Goal: Information Seeking & Learning: Understand process/instructions

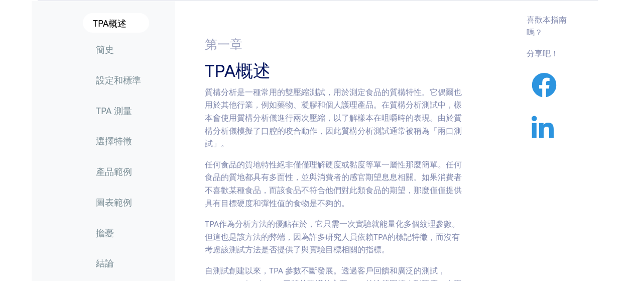
click at [462, 129] on p "質構分析是一種常用的雙壓縮測試，用於測定食品的質構特性。它偶爾也用於其他行業，例如藥物、凝膠和個人護理產品。在質構分析測試中，樣本會使用質構分析儀進行兩次壓縮…" at bounding box center [335, 117] width 261 height 64
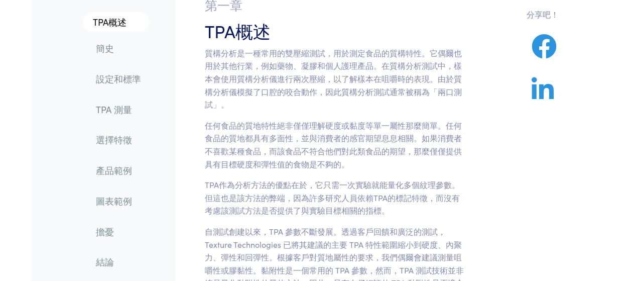
scroll to position [83, 0]
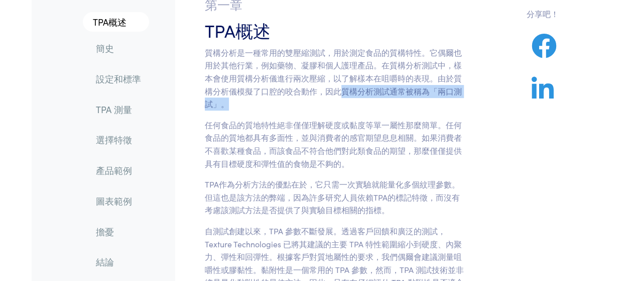
drag, startPoint x: 340, startPoint y: 92, endPoint x: 335, endPoint y: 100, distance: 9.9
click at [335, 100] on p "質構分析是一種常用的雙壓縮測試，用於測定食品的質構特性。它偶爾也用於其他行業，例如藥物、凝膠和個人護理產品。在質構分析測試中，樣本會使用質構分析儀進行兩次壓縮…" at bounding box center [335, 78] width 261 height 64
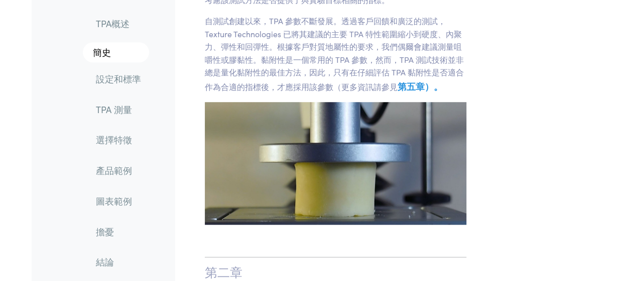
scroll to position [293, 0]
click at [125, 88] on link "設定和標準" at bounding box center [118, 78] width 61 height 23
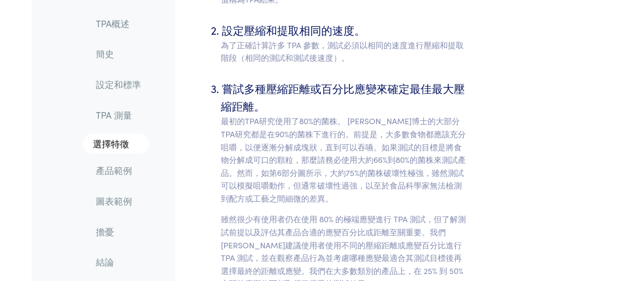
scroll to position [3675, 0]
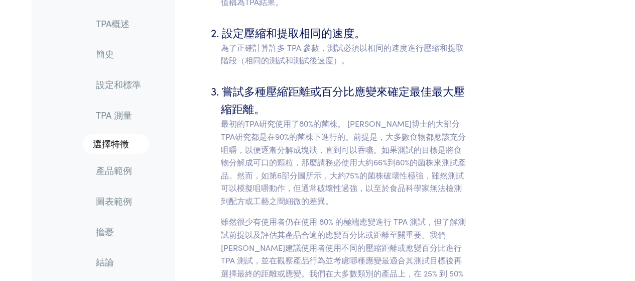
click at [126, 85] on font "設定和標準" at bounding box center [118, 84] width 45 height 13
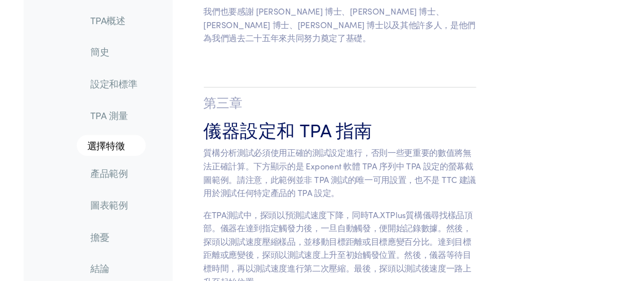
scroll to position [3049, 0]
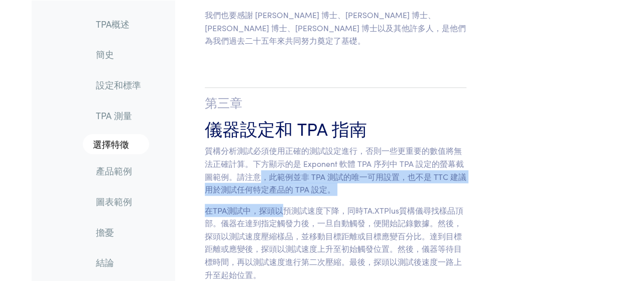
drag, startPoint x: 260, startPoint y: 111, endPoint x: 280, endPoint y: 135, distance: 31.4
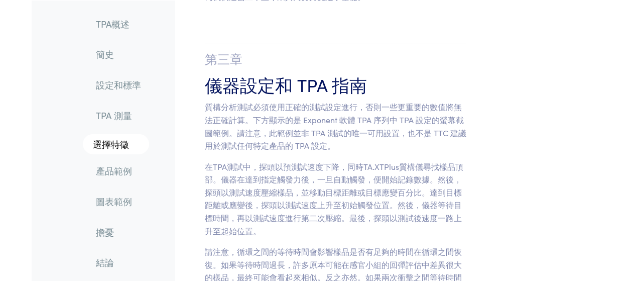
click at [280, 161] on font "在TPA測試中，探頭以預測試速度下降，同時TA.XTPlus質構儀尋找樣品頂部。儀器在達到指定觸發力後，一旦自動觸發，便開始記錄數據。然後，探頭以測試速度壓縮…" at bounding box center [334, 198] width 258 height 75
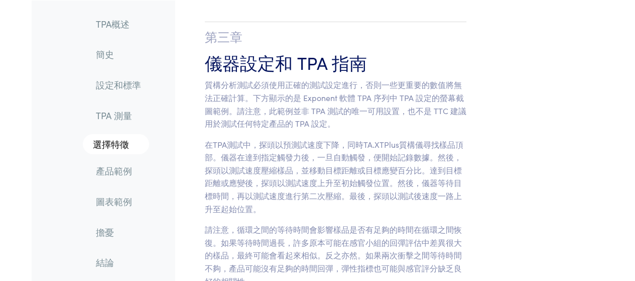
scroll to position [3116, 0]
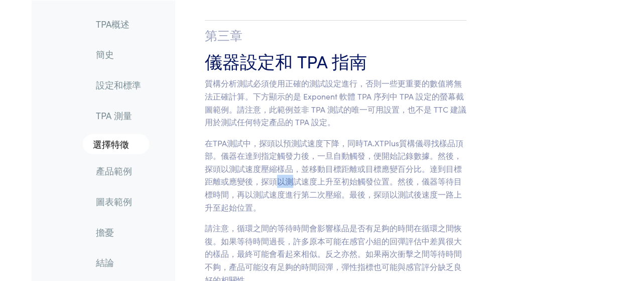
drag, startPoint x: 280, startPoint y: 121, endPoint x: 290, endPoint y: 123, distance: 10.3
click at [290, 137] on p "在TPA測試中，探頭以預測試速度下降，同時TA.XTPlus質構儀尋找樣品頂部。儀器在達到指定觸發力後，一旦自動觸發，便開始記錄數據。然後，探頭以測試速度壓縮…" at bounding box center [335, 175] width 261 height 77
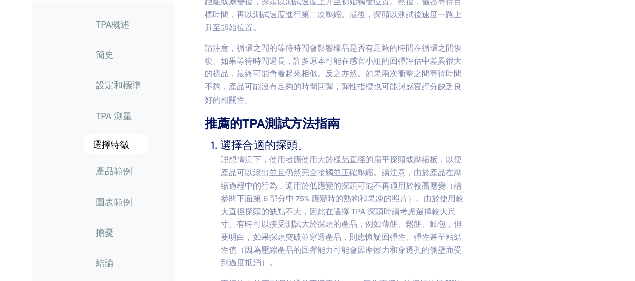
scroll to position [3297, 0]
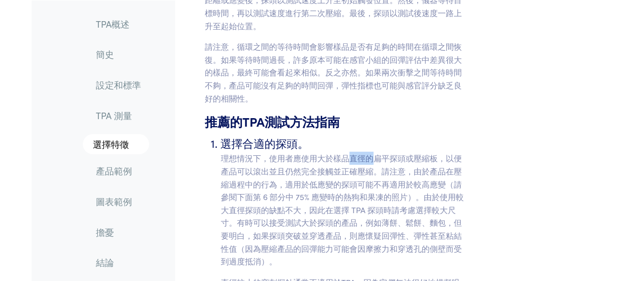
drag, startPoint x: 348, startPoint y: 96, endPoint x: 374, endPoint y: 98, distance: 26.2
click at [374, 152] on font "理想情況下，使用者應使用大於樣品直徑的扁平探頭或壓縮板，以便產品可以滾出並且仍然完全接觸並正確壓縮。請注意，由於產品在壓縮過程中的行為，適用於低應變的探頭可能…" at bounding box center [342, 209] width 243 height 114
click at [381, 152] on font "理想情況下，使用者應使用大於樣品直徑的扁平探頭或壓縮板，以便產品可以滾出並且仍然完全接觸並正確壓縮。請注意，由於產品在壓縮過程中的行為，適用於低應變的探頭可能…" at bounding box center [342, 209] width 243 height 114
drag, startPoint x: 277, startPoint y: 111, endPoint x: 366, endPoint y: 112, distance: 88.8
click at [366, 152] on font "理想情況下，使用者應使用大於樣品直徑的扁平探頭或壓縮板，以便產品可以滾出並且仍然完全接觸並正確壓縮。請注意，由於產品在壓縮過程中的行為，適用於低應變的探頭可能…" at bounding box center [342, 209] width 243 height 114
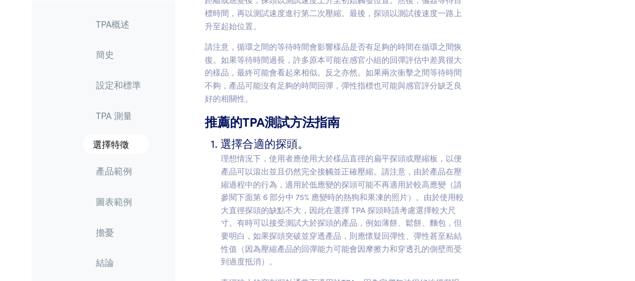
click at [347, 152] on font "理想情況下，使用者應使用大於樣品直徑的扁平探頭或壓縮板，以便產品可以滾出並且仍然完全接觸並正確壓縮。請注意，由於產品在壓縮過程中的行為，適用於低應變的探頭可能…" at bounding box center [342, 209] width 243 height 114
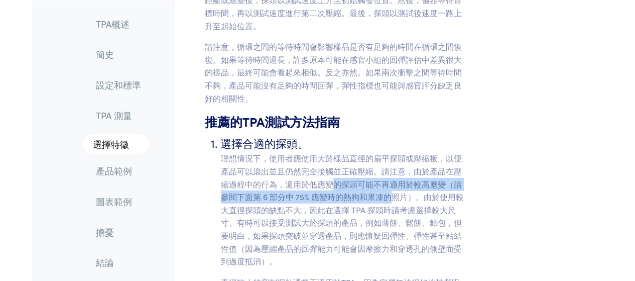
drag, startPoint x: 334, startPoint y: 125, endPoint x: 389, endPoint y: 129, distance: 55.3
click at [389, 152] on p "理想情況下，使用者應使用大於樣品直徑的扁平探頭或壓縮板，以便產品可以滾出並且仍然完全接觸並正確壓縮。請注意，由於產品在壓縮過程中的行為，適用於低應變的探頭可能…" at bounding box center [343, 209] width 245 height 115
click at [389, 152] on font "理想情況下，使用者應使用大於樣品直徑的扁平探頭或壓縮板，以便產品可以滾出並且仍然完全接觸並正確壓縮。請注意，由於產品在壓縮過程中的行為，適用於低應變的探頭可能…" at bounding box center [342, 209] width 243 height 114
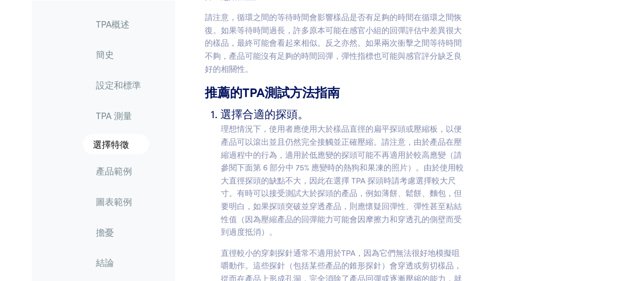
scroll to position [3327, 0]
drag, startPoint x: 281, startPoint y: 134, endPoint x: 318, endPoint y: 138, distance: 37.3
click at [318, 138] on p "理想情況下，使用者應使用大於樣品直徑的扁平探頭或壓縮板，以便產品可以滾出並且仍然完全接觸並正確壓縮。請注意，由於產品在壓縮過程中的行為，適用於低應變的探頭可能…" at bounding box center [343, 178] width 245 height 115
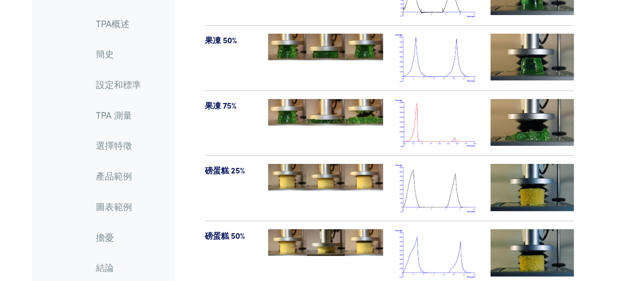
scroll to position [9399, 0]
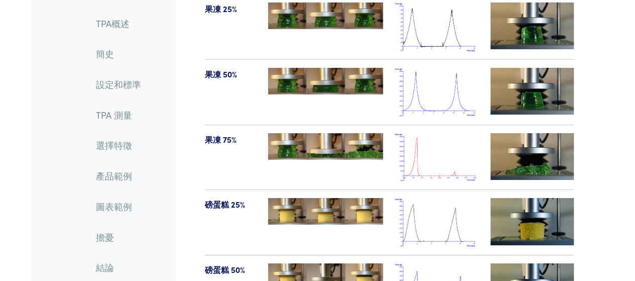
click at [123, 87] on font "設定和標準" at bounding box center [118, 84] width 45 height 13
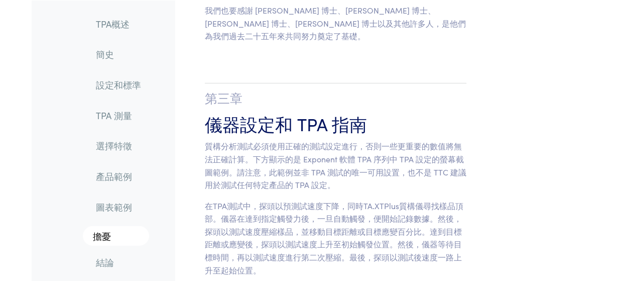
scroll to position [3052, 0]
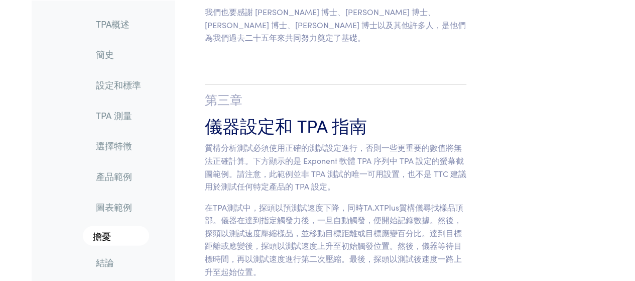
click at [123, 87] on font "設定和標準" at bounding box center [118, 84] width 45 height 13
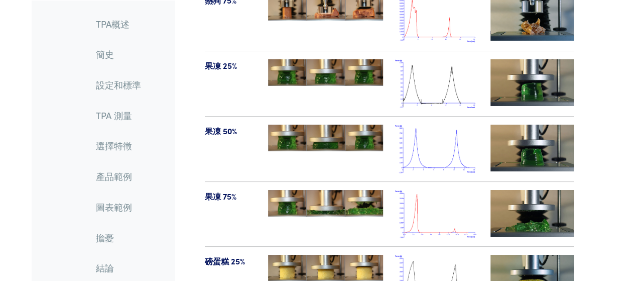
scroll to position [9389, 0]
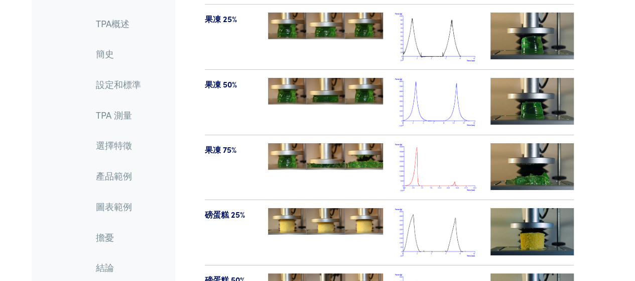
click at [115, 145] on font "選擇特徵" at bounding box center [114, 145] width 36 height 13
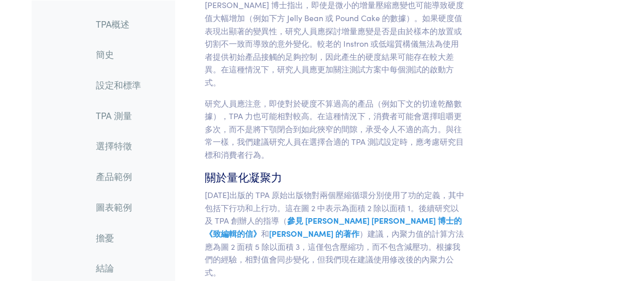
scroll to position [6797, 0]
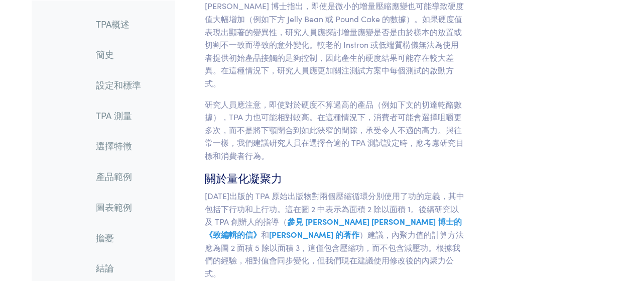
click at [125, 86] on font "設定和標準" at bounding box center [118, 84] width 45 height 13
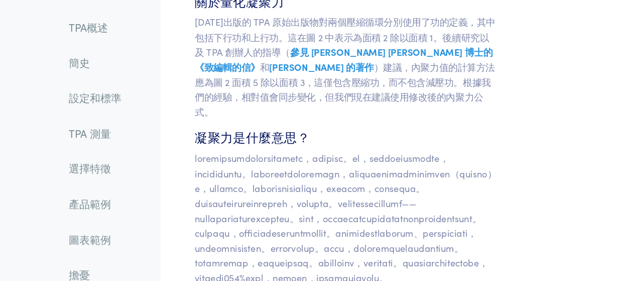
scroll to position [6973, 0]
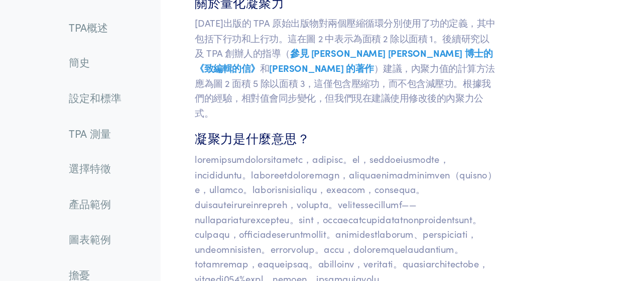
click at [131, 87] on font "設定和標準" at bounding box center [118, 84] width 45 height 13
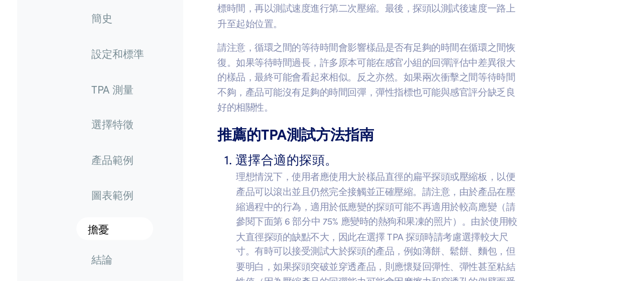
scroll to position [3267, 0]
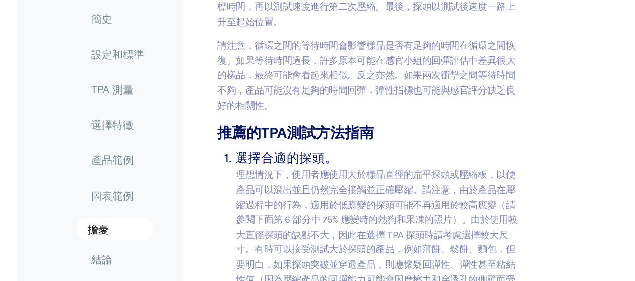
click at [316, 183] on font "理想情況下，使用者應使用大於樣品直徑的扁平探頭或壓縮板，以便產品可以滾出並且仍然完全接觸並正確壓縮。請注意，由於產品在壓縮過程中的行為，適用於低應變的探頭可能…" at bounding box center [342, 240] width 243 height 114
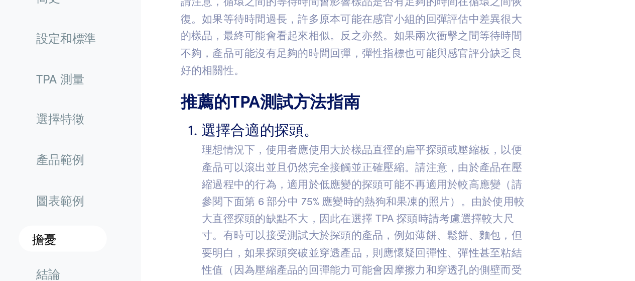
scroll to position [3287, 0]
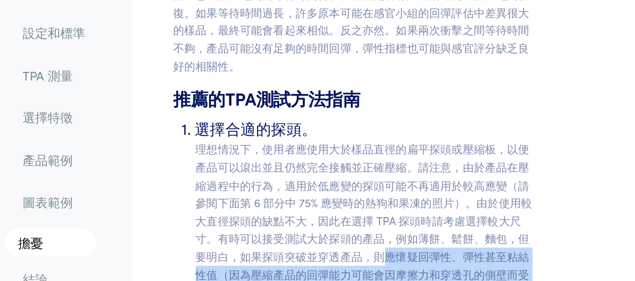
drag, startPoint x: 360, startPoint y: 182, endPoint x: 414, endPoint y: 200, distance: 57.3
click at [414, 200] on p "理想情況下，使用者應使用大於樣品直徑的扁平探頭或壓縮板，以便產品可以滾出並且仍然完全接觸並正確壓縮。請注意，由於產品在壓縮過程中的行為，適用於低應變的探頭可能…" at bounding box center [343, 219] width 245 height 115
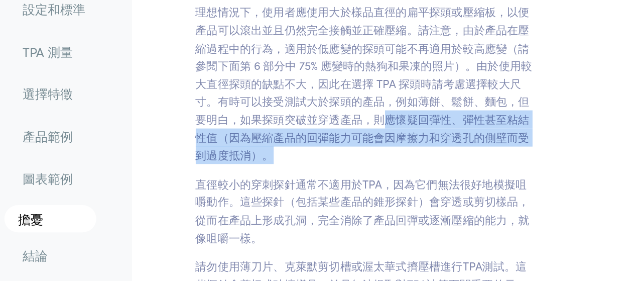
scroll to position [3369, 0]
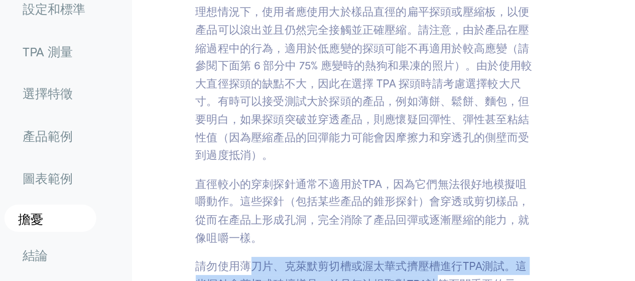
drag, startPoint x: 259, startPoint y: 209, endPoint x: 396, endPoint y: 221, distance: 137.5
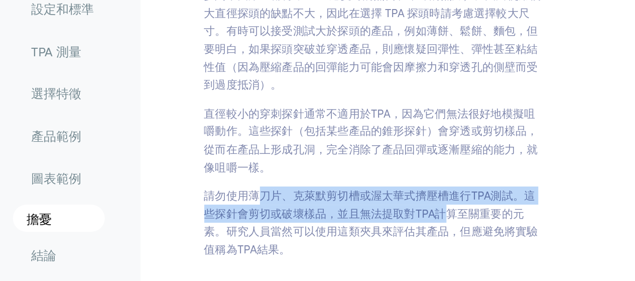
scroll to position [3436, 0]
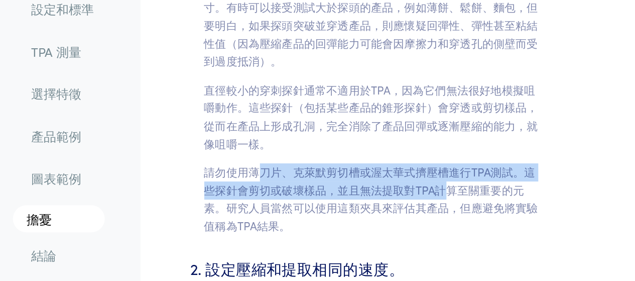
click at [370, 196] on font "請勿使用薄刀片、克萊默剪切槽或渥太華式擠壓槽進行TPA測試。這些探針會剪切或破壞樣品，並且無法提取對TPA計算至關重要的元素。研究人員當然可以使用這類夾具來評…" at bounding box center [341, 221] width 241 height 50
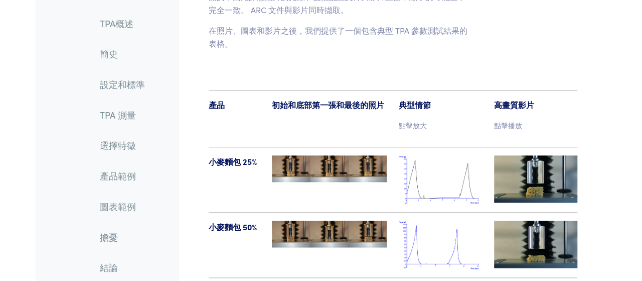
scroll to position [8269, 0]
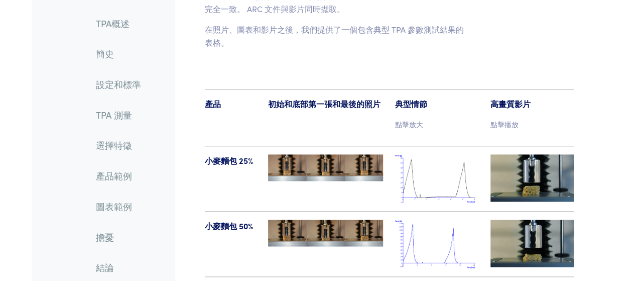
click at [412, 154] on img at bounding box center [436, 178] width 83 height 49
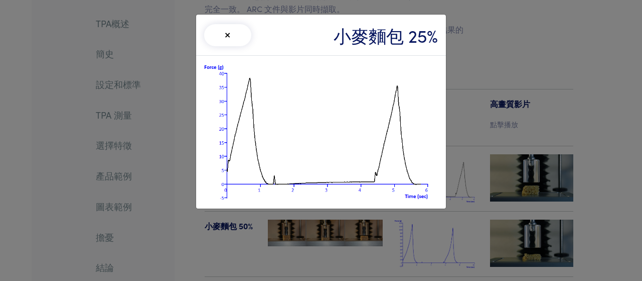
click at [467, 125] on div "× 小麥麵包 25%" at bounding box center [321, 140] width 642 height 281
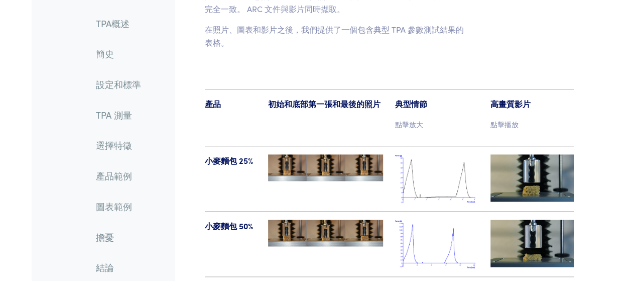
click at [336, 154] on img at bounding box center [325, 167] width 115 height 26
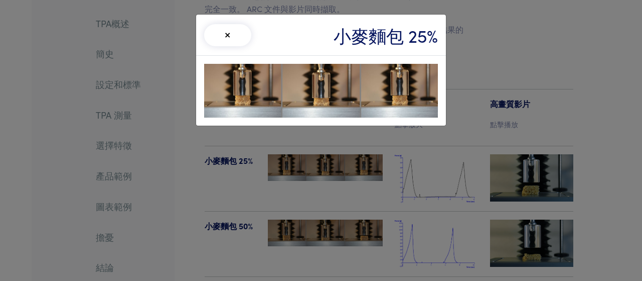
click at [334, 161] on div "× 小麥麵包 25%" at bounding box center [321, 140] width 642 height 281
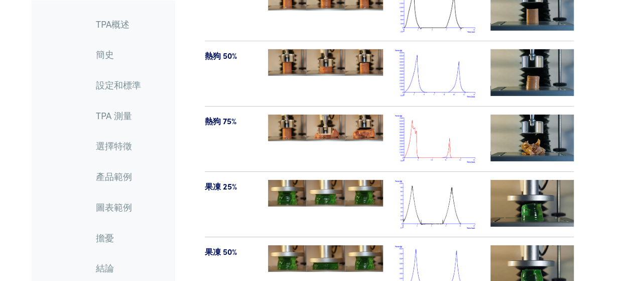
scroll to position [9211, 0]
